Goal: Task Accomplishment & Management: Manage account settings

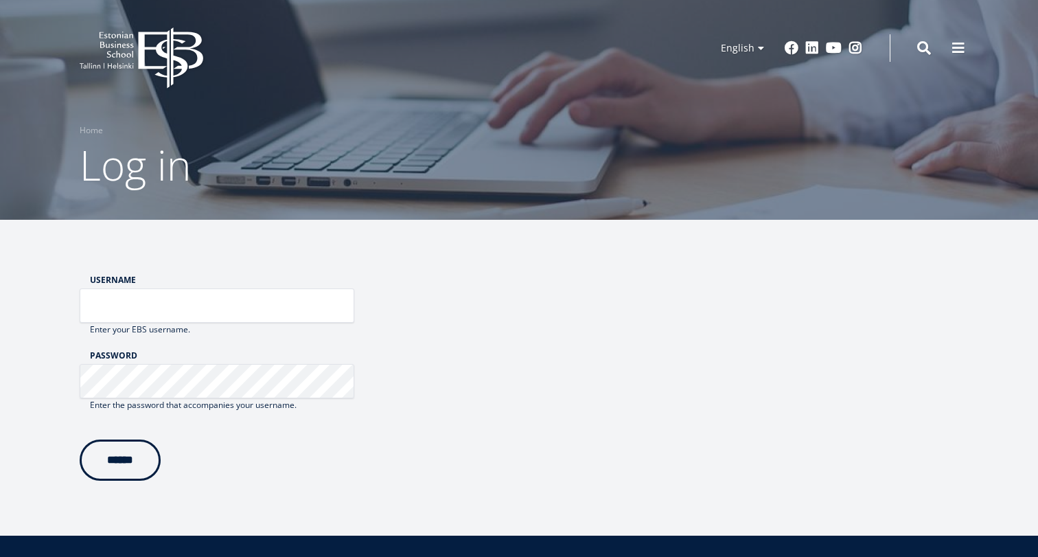
click at [204, 337] on div "Username Enter your EBS username." at bounding box center [217, 313] width 275 height 76
click at [948, 54] on button at bounding box center [958, 46] width 27 height 27
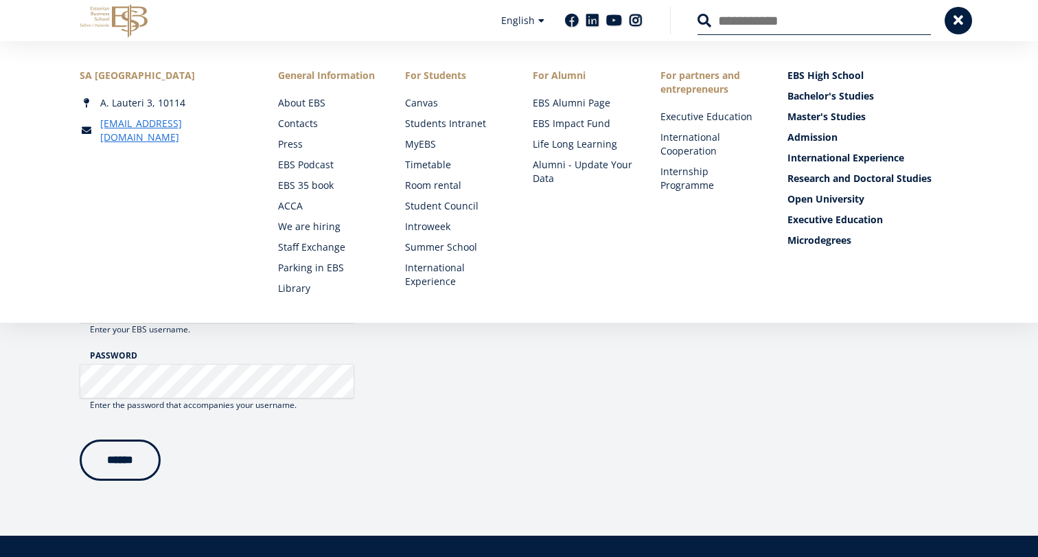
click at [734, 483] on form "Username Enter your EBS username. Password Enter the password that accompanies …" at bounding box center [519, 378] width 989 height 316
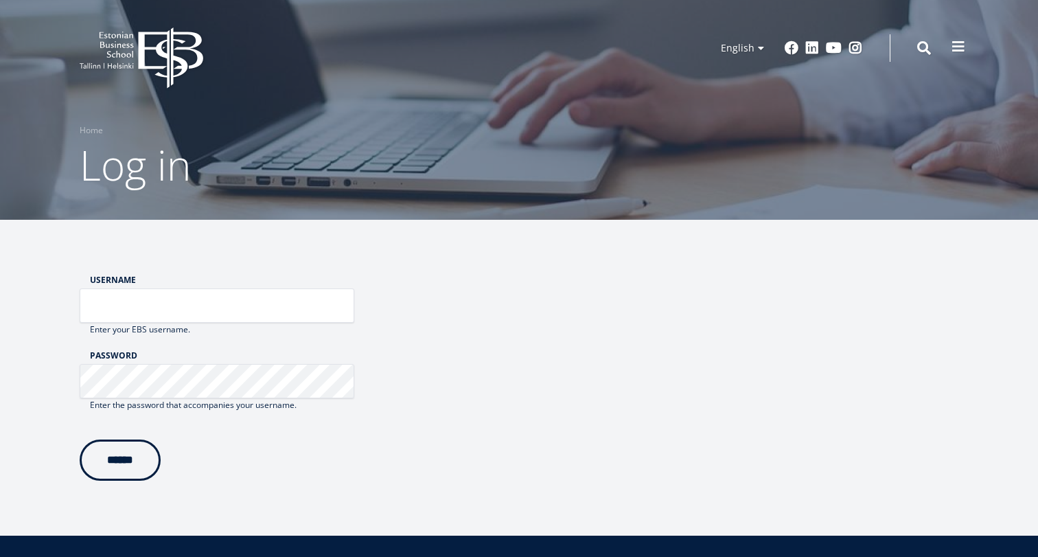
click at [965, 48] on span at bounding box center [959, 47] width 14 height 14
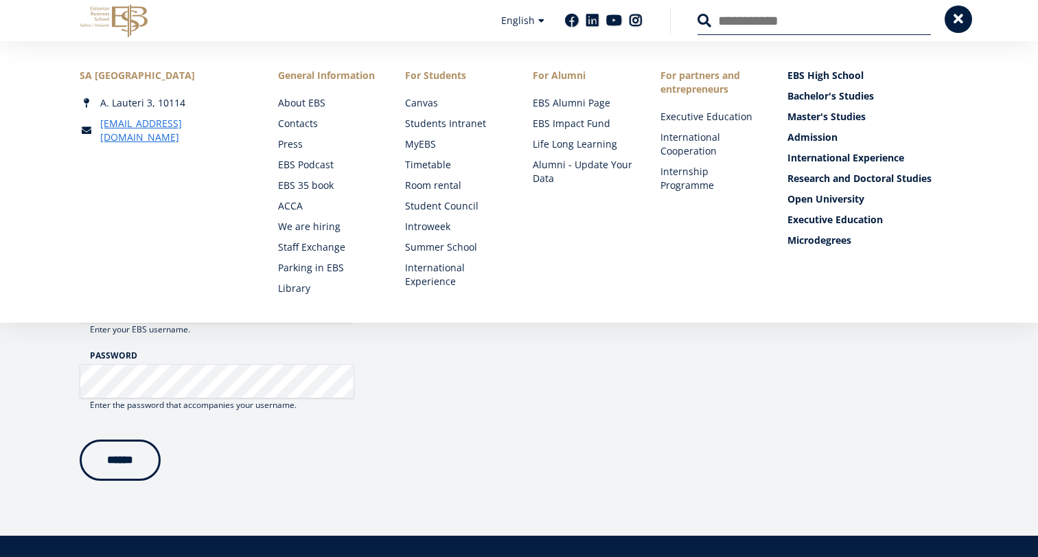
click at [953, 8] on button at bounding box center [958, 18] width 27 height 27
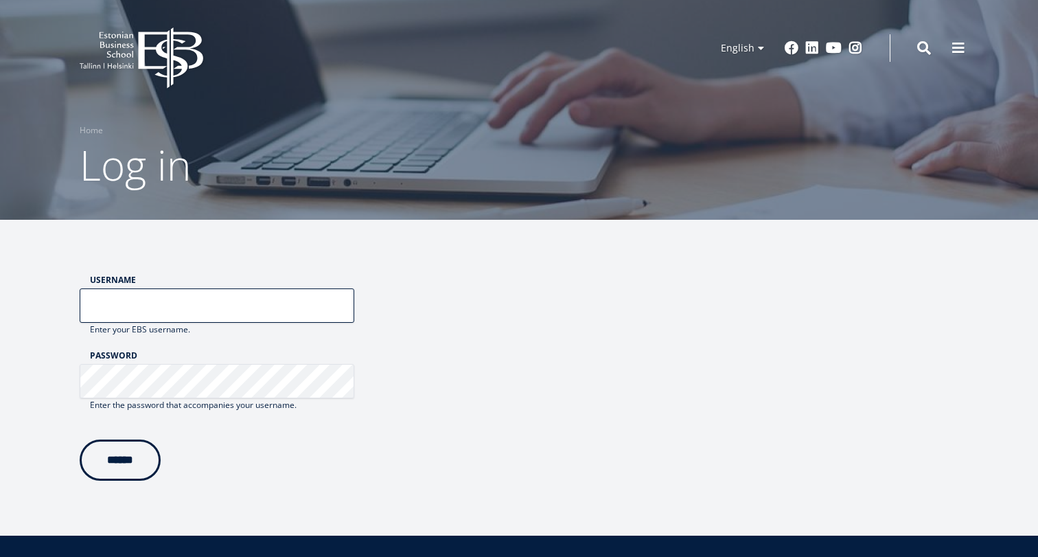
click at [236, 315] on input "Username" at bounding box center [217, 305] width 275 height 34
click at [319, 433] on div "Username Enter your EBS username. Password Enter the password that accompanies …" at bounding box center [217, 378] width 275 height 206
click at [176, 310] on input "Username" at bounding box center [217, 305] width 275 height 34
type input "*"
click at [144, 461] on input "******" at bounding box center [120, 457] width 81 height 41
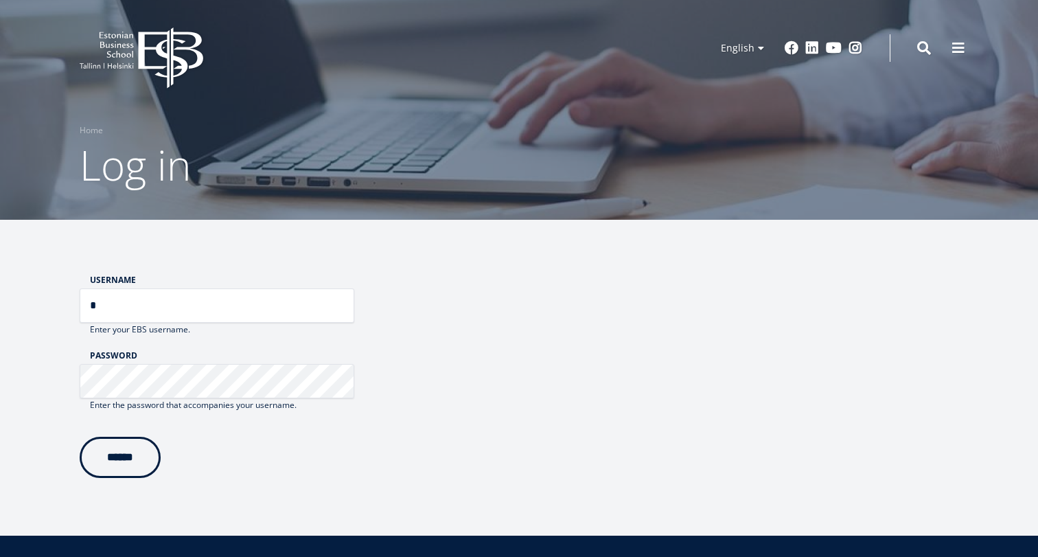
click at [132, 459] on input "******" at bounding box center [120, 457] width 81 height 41
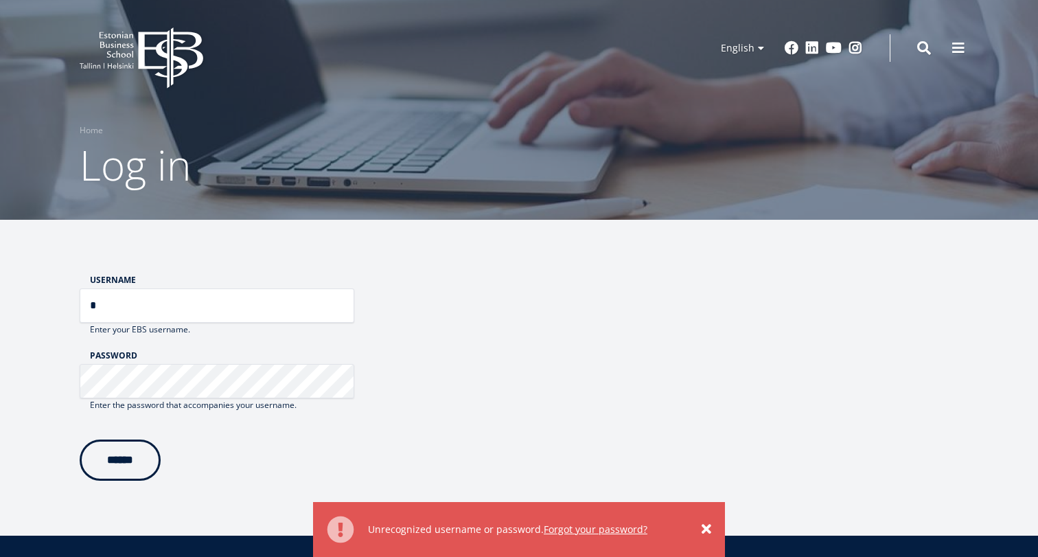
drag, startPoint x: 163, startPoint y: 307, endPoint x: 48, endPoint y: 297, distance: 115.2
click at [49, 297] on form "Username * Enter your EBS username. Password Enter the password that accompanie…" at bounding box center [519, 378] width 989 height 316
click at [953, 55] on button at bounding box center [958, 46] width 27 height 27
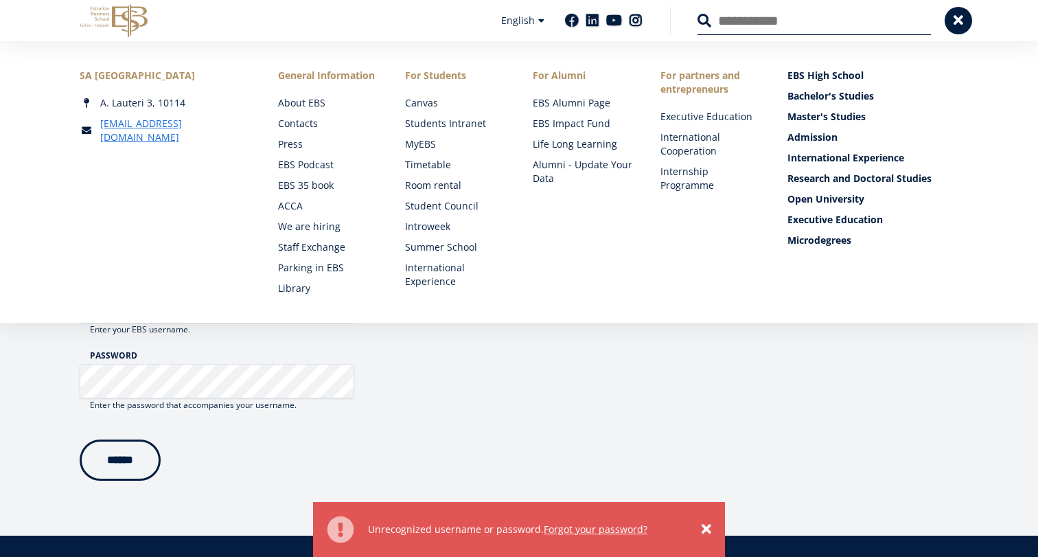
click at [457, 365] on form "Username Enter your EBS username. Password Enter the password that accompanies …" at bounding box center [519, 378] width 989 height 316
click at [613, 370] on form "Username Enter your EBS username. Password Enter the password that accompanies …" at bounding box center [519, 378] width 989 height 316
click at [948, 19] on button at bounding box center [958, 18] width 27 height 27
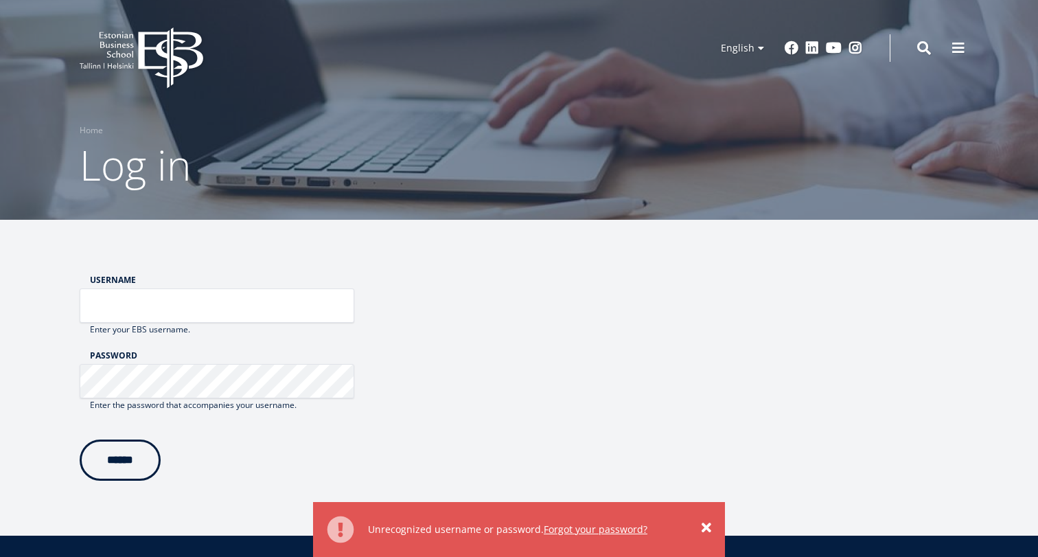
click at [709, 525] on link "×" at bounding box center [707, 528] width 10 height 14
